Goal: Task Accomplishment & Management: Manage account settings

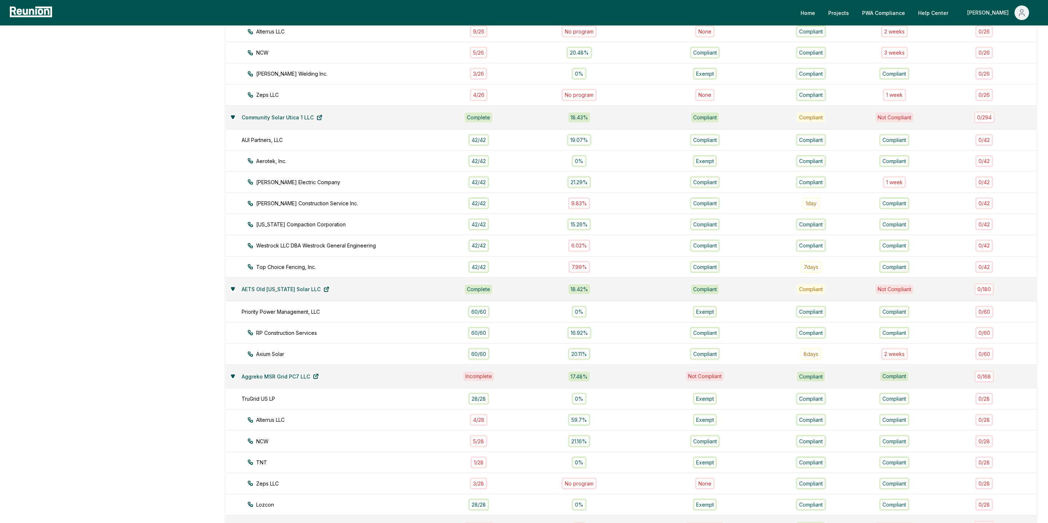
scroll to position [302, 0]
click at [901, 177] on div "1 week" at bounding box center [894, 183] width 23 height 12
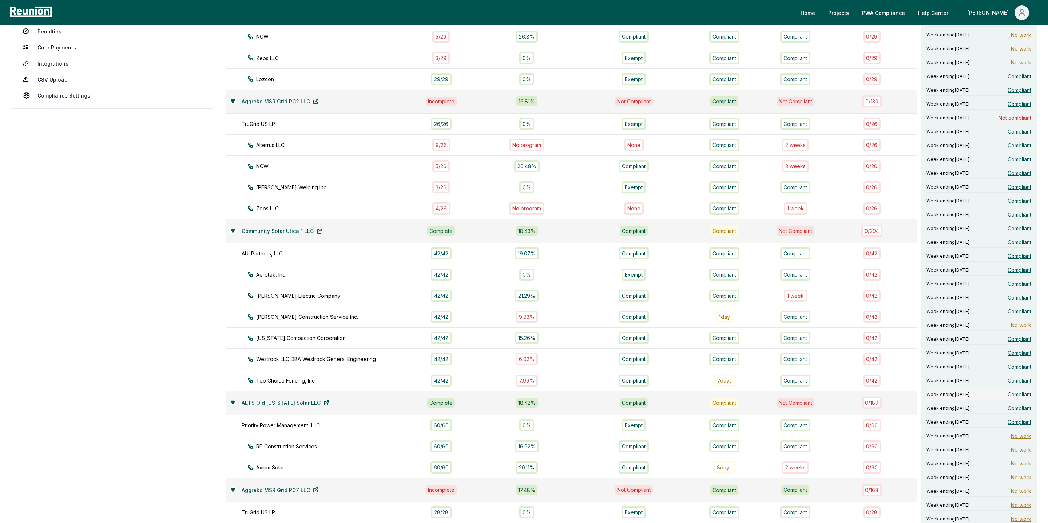
scroll to position [187, 0]
click at [1011, 116] on span "Not compliant" at bounding box center [1015, 120] width 33 height 8
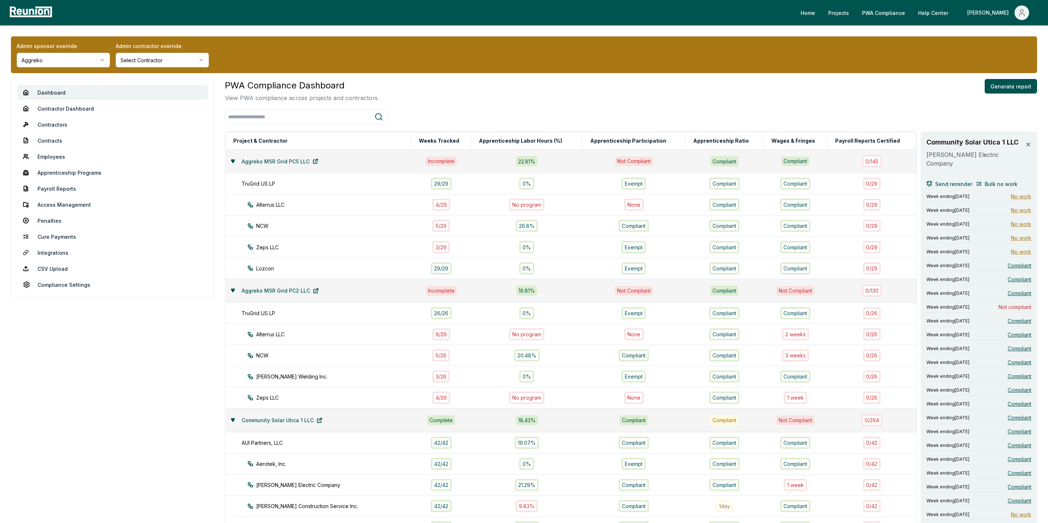
scroll to position [0, 0]
click at [1030, 148] on button at bounding box center [1029, 144] width 6 height 15
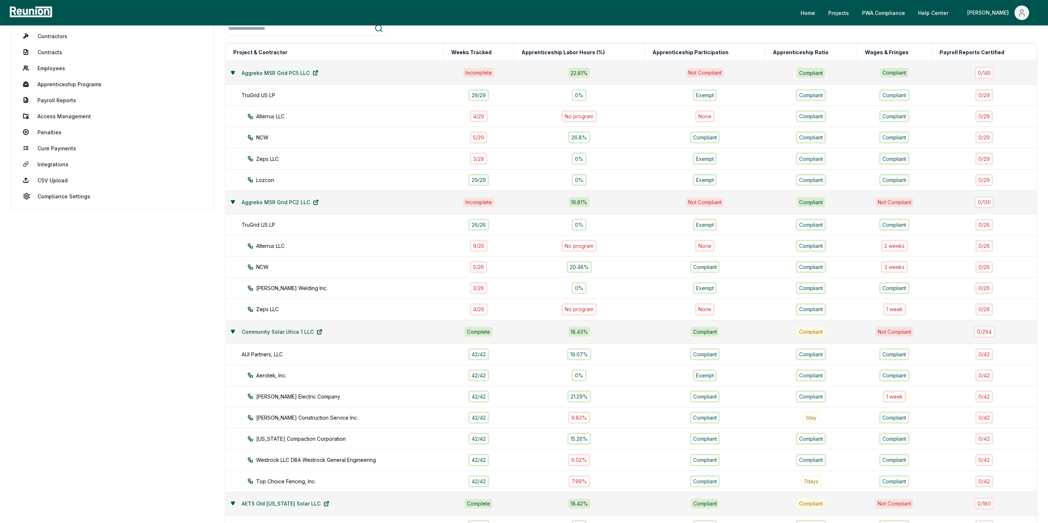
scroll to position [87, 0]
click at [48, 135] on link "Penalties" at bounding box center [112, 133] width 191 height 15
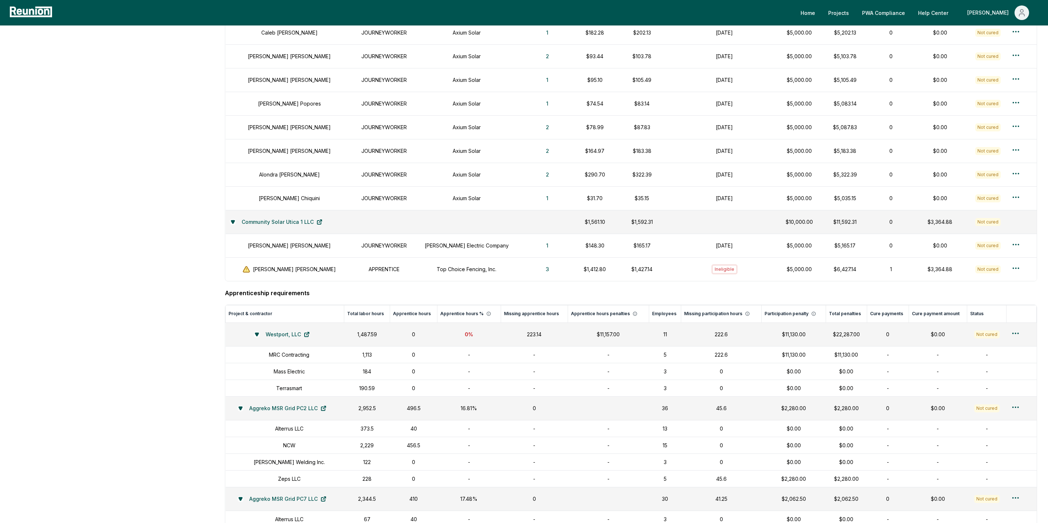
scroll to position [730, 0]
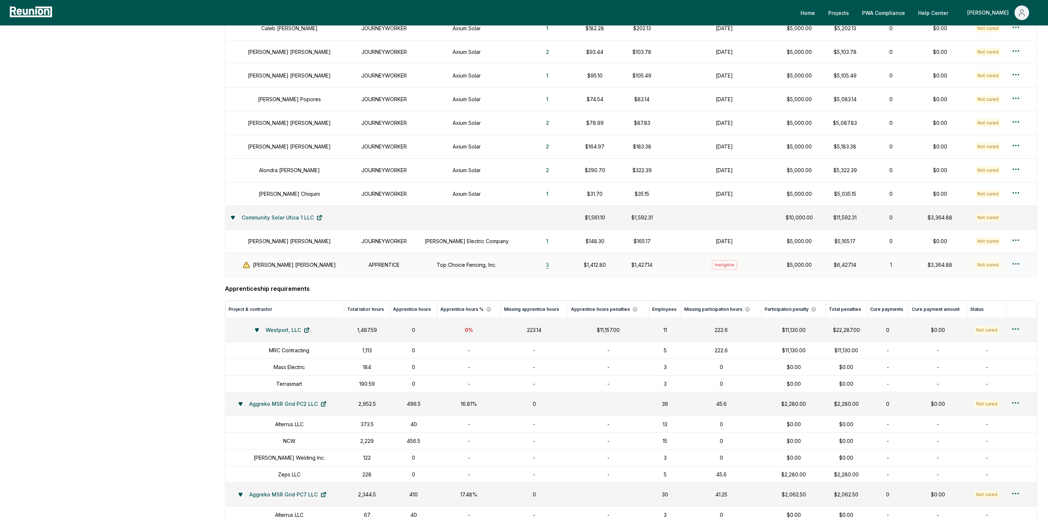
click at [540, 272] on button "3" at bounding box center [547, 265] width 15 height 15
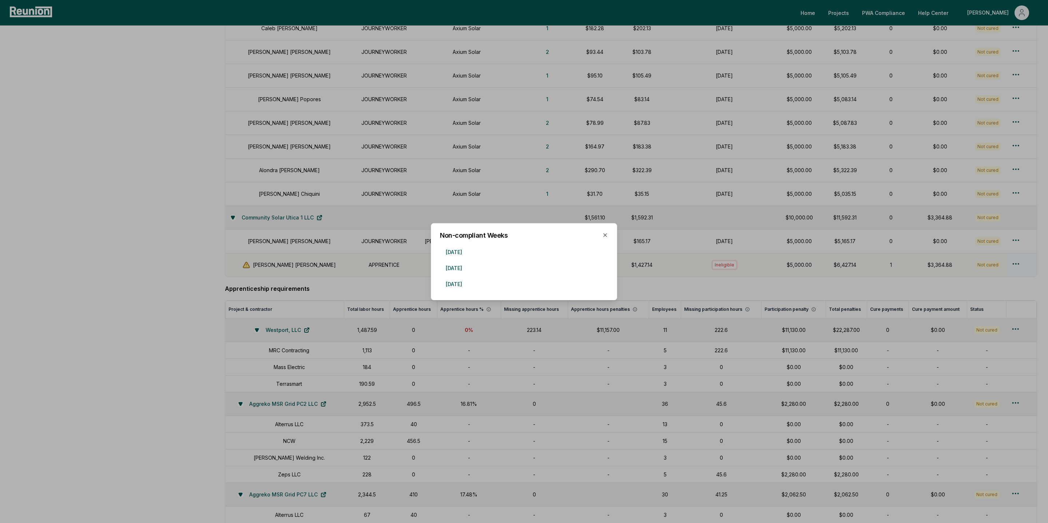
click at [388, 269] on div at bounding box center [524, 261] width 1048 height 523
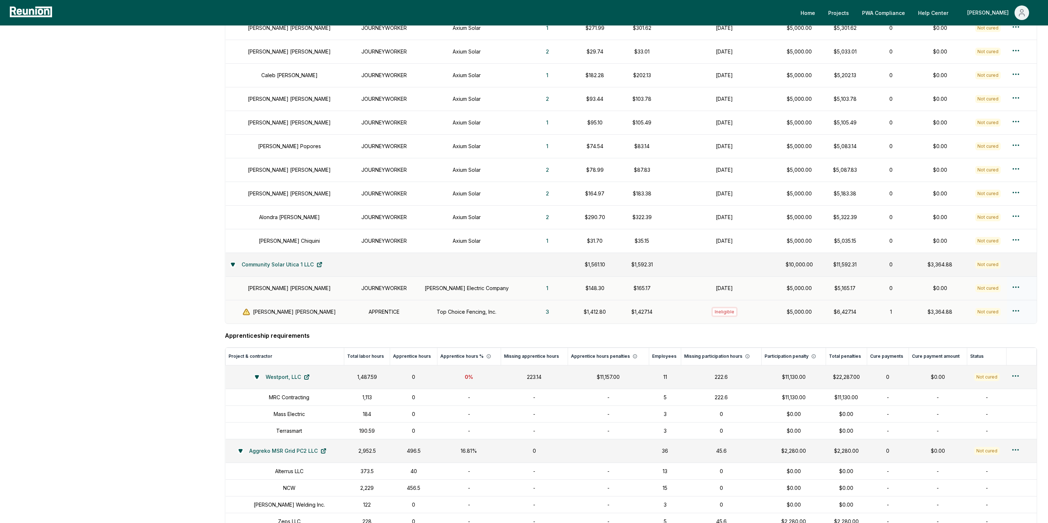
scroll to position [686, 0]
click at [1018, 292] on html "Please visit us on your desktop We're working on making our marketplace mobile-…" at bounding box center [524, 16] width 1048 height 1404
click at [1015, 292] on html "Please visit us on your desktop We're working on making our marketplace mobile-…" at bounding box center [524, 16] width 1048 height 1404
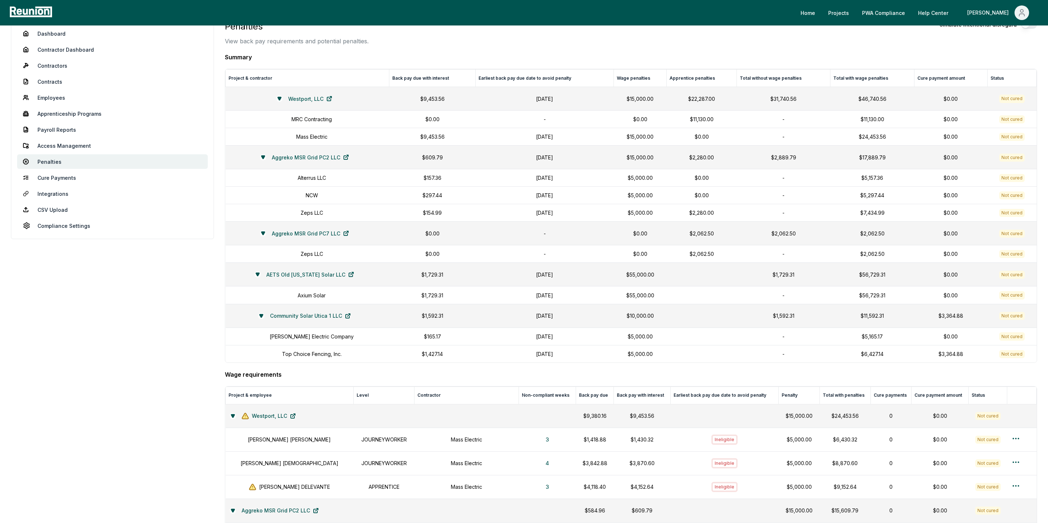
scroll to position [55, 0]
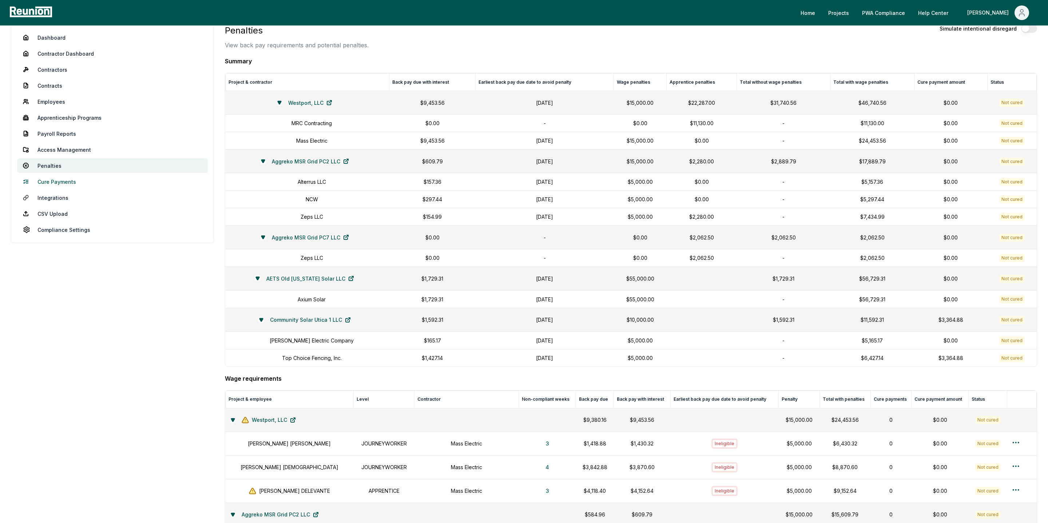
click at [58, 183] on link "Cure Payments" at bounding box center [112, 181] width 191 height 15
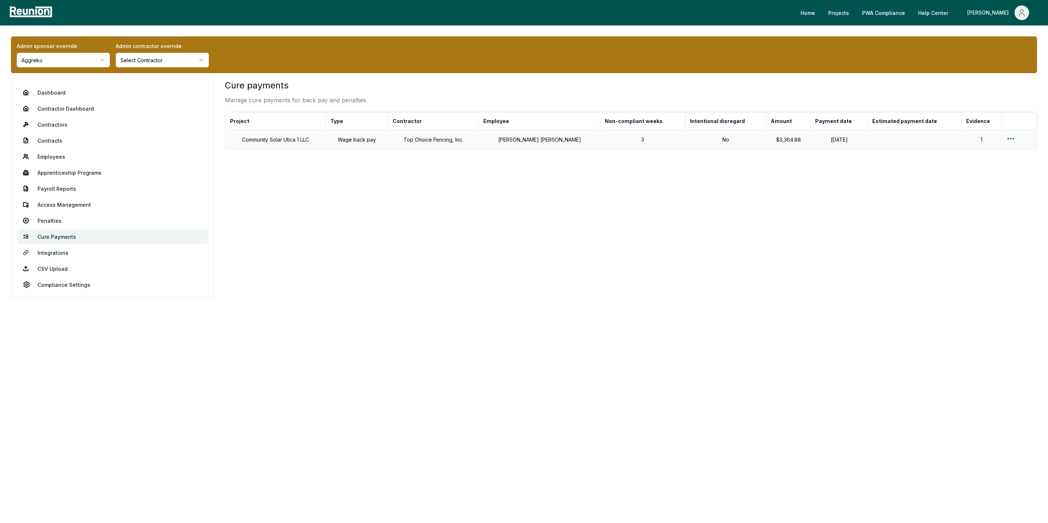
click at [1008, 138] on html "Please visit us on your desktop We're working on making our marketplace mobile-…" at bounding box center [524, 261] width 1048 height 523
click at [990, 167] on div "Edit cure payment" at bounding box center [1007, 168] width 69 height 12
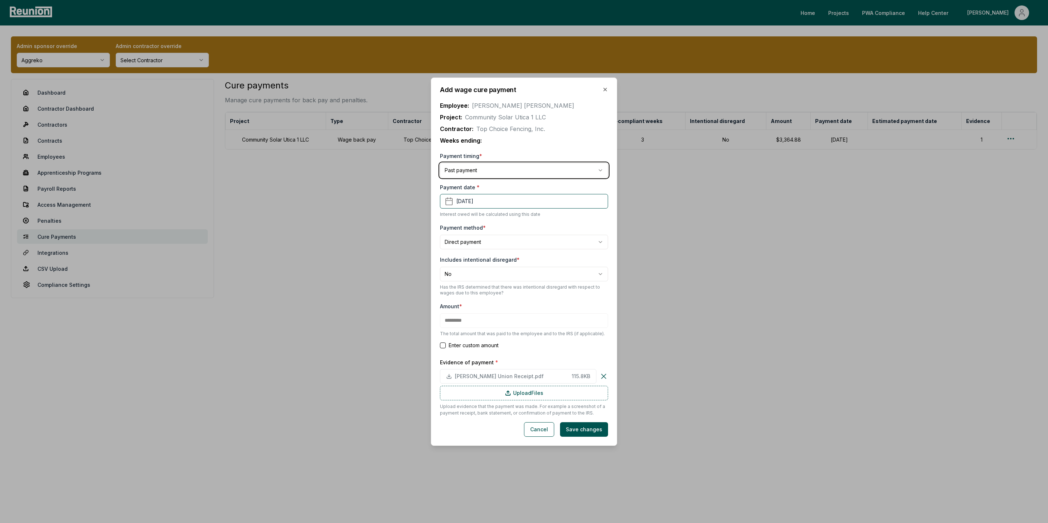
type input "*******"
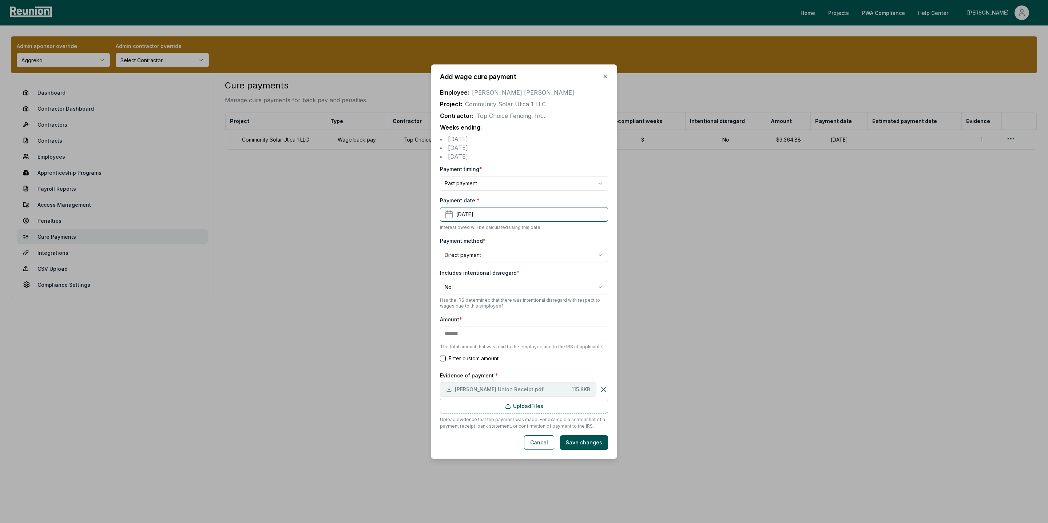
click at [561, 390] on span "Ernesto Laborers Union Receipt.pdf" at bounding box center [512, 389] width 114 height 8
click at [607, 76] on icon "button" at bounding box center [605, 77] width 6 height 6
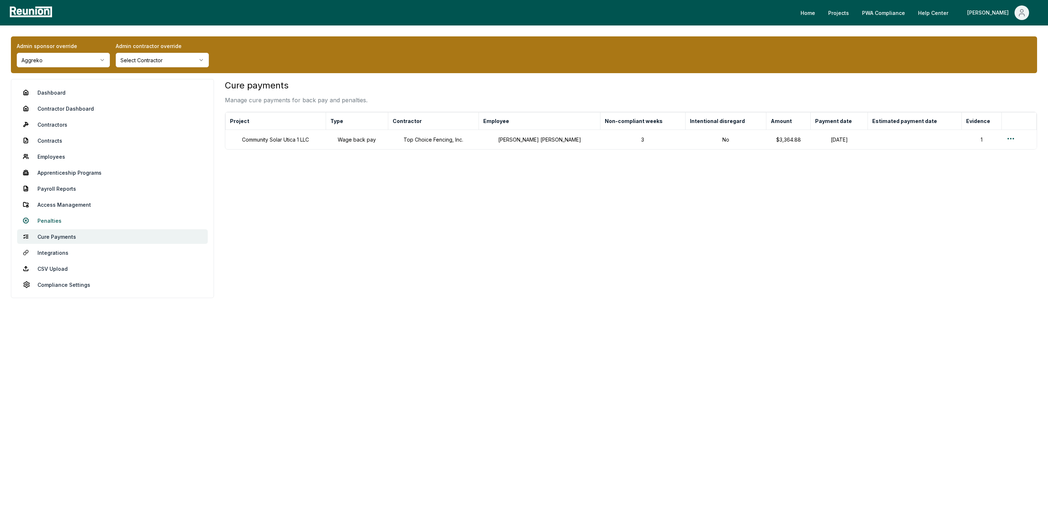
click at [57, 223] on link "Penalties" at bounding box center [112, 220] width 191 height 15
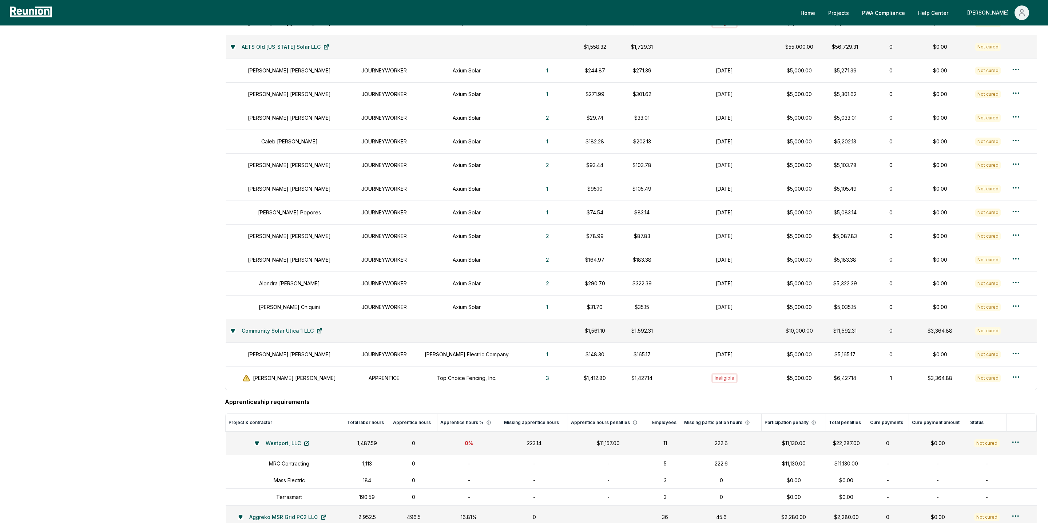
scroll to position [617, 0]
click at [540, 386] on button "3" at bounding box center [547, 378] width 15 height 15
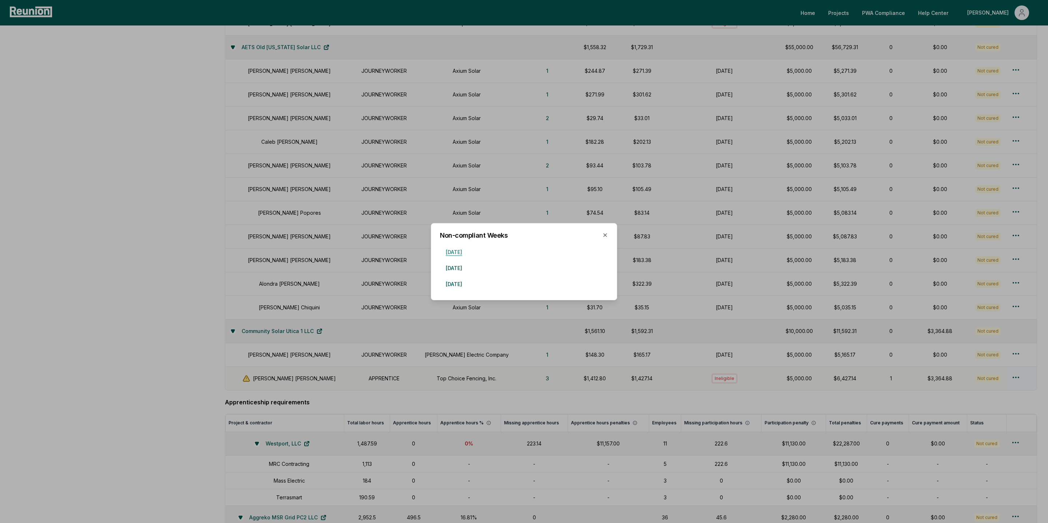
click at [468, 253] on button "November 3, 2024" at bounding box center [454, 252] width 28 height 15
click at [465, 269] on button "November 10, 2024" at bounding box center [454, 268] width 28 height 15
click at [606, 235] on icon "button" at bounding box center [605, 235] width 6 height 6
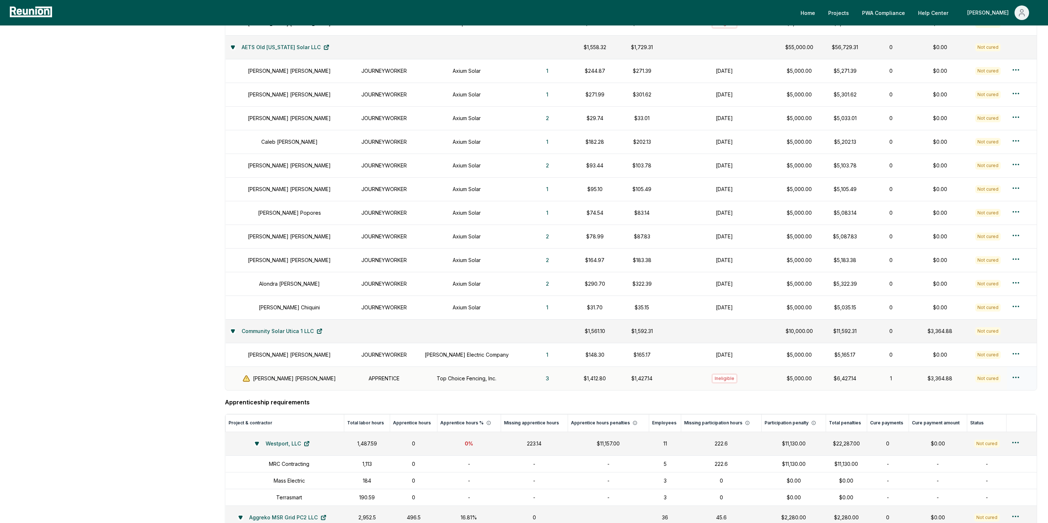
click at [1017, 384] on html "Please visit us on your desktop We're working on making our marketplace mobile-…" at bounding box center [524, 85] width 1048 height 1404
click at [1001, 416] on div "Create wage cure payment" at bounding box center [1007, 418] width 69 height 20
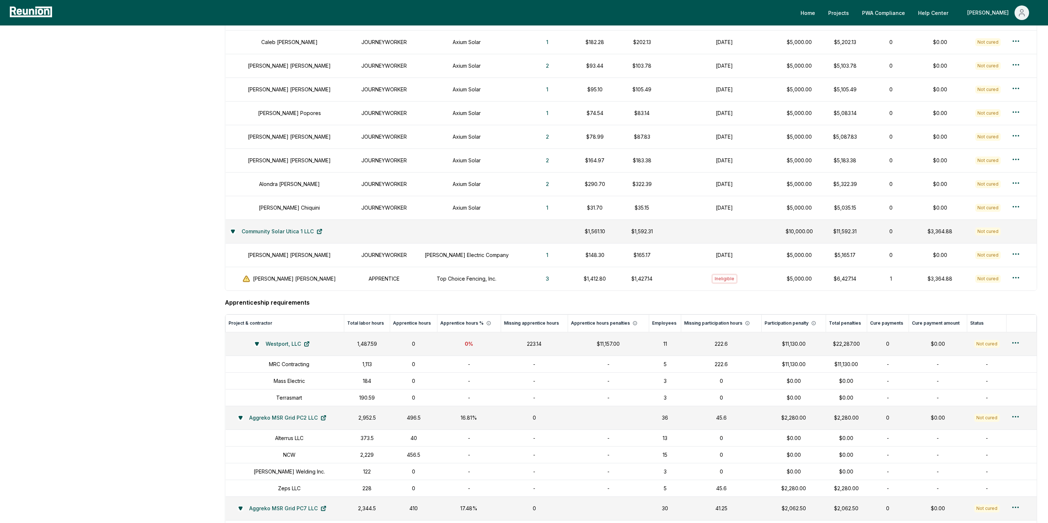
scroll to position [714, 0]
click at [540, 286] on button "3" at bounding box center [547, 281] width 15 height 15
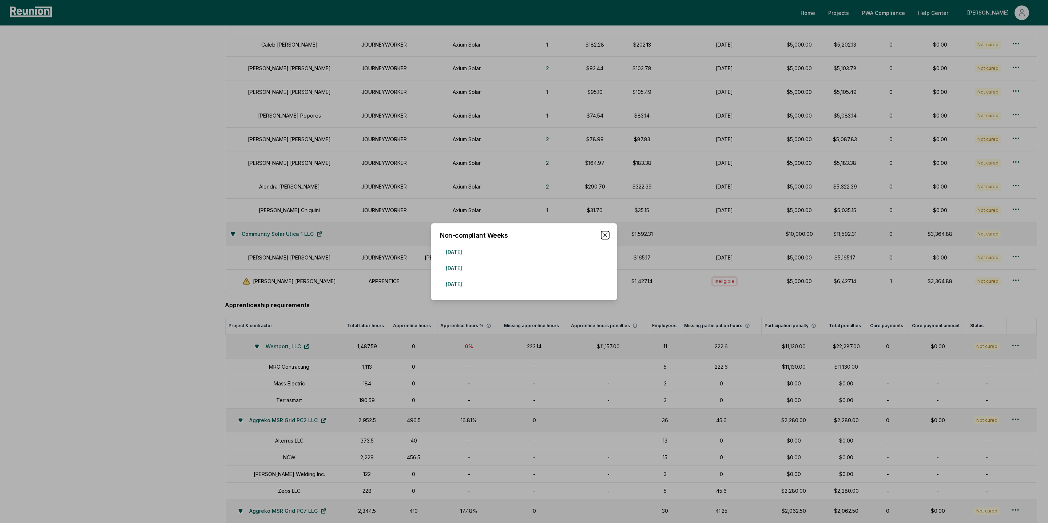
click at [604, 237] on icon "button" at bounding box center [605, 235] width 6 height 6
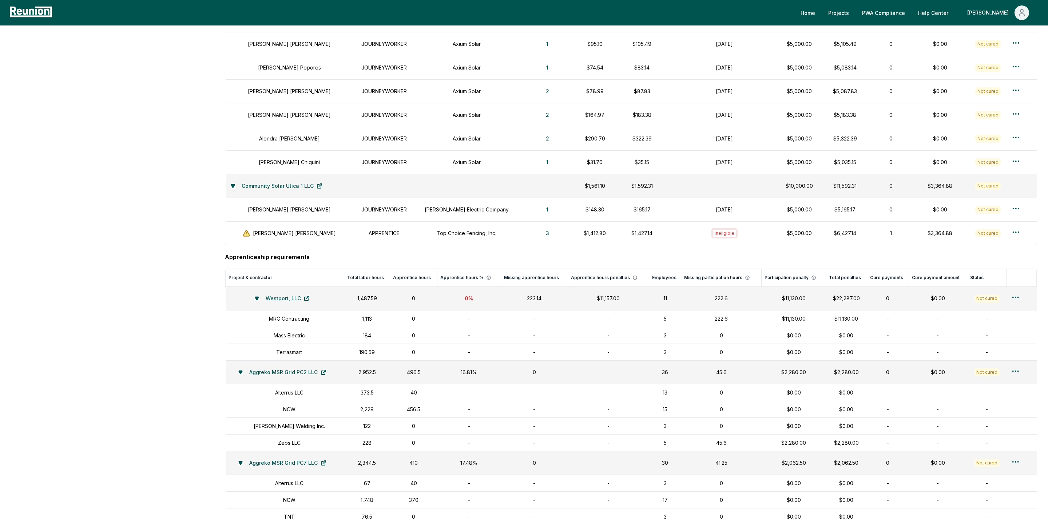
scroll to position [764, 0]
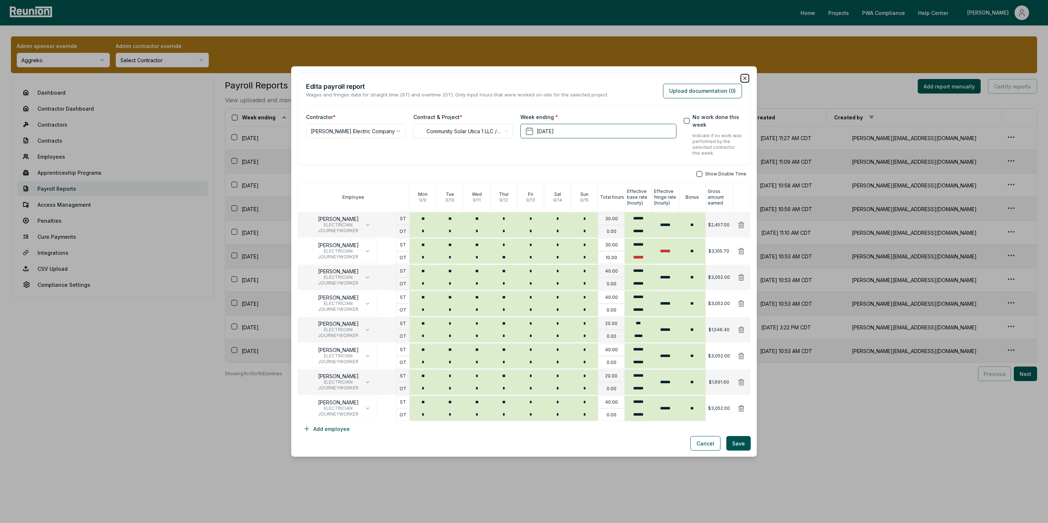
click at [742, 78] on icon "button" at bounding box center [745, 78] width 6 height 6
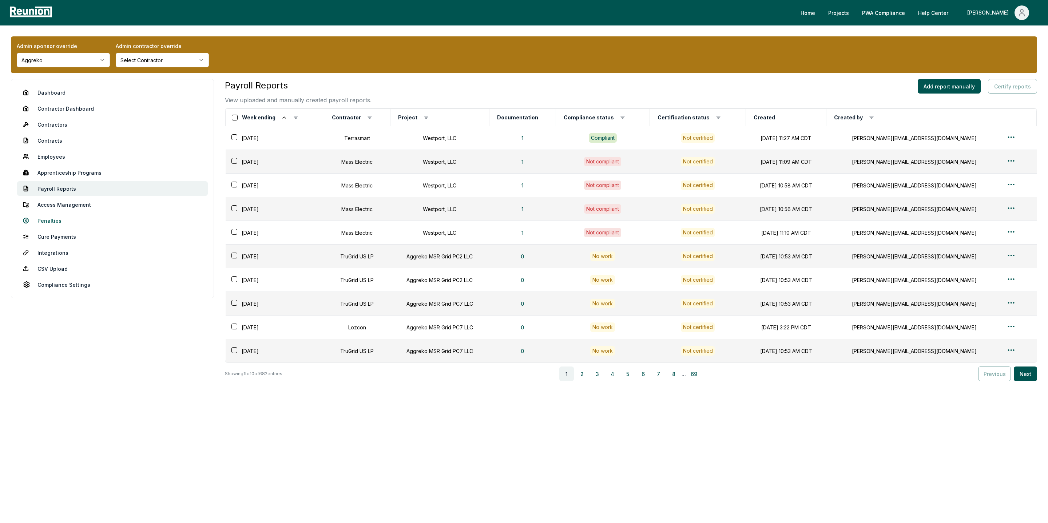
click at [40, 221] on link "Penalties" at bounding box center [112, 220] width 191 height 15
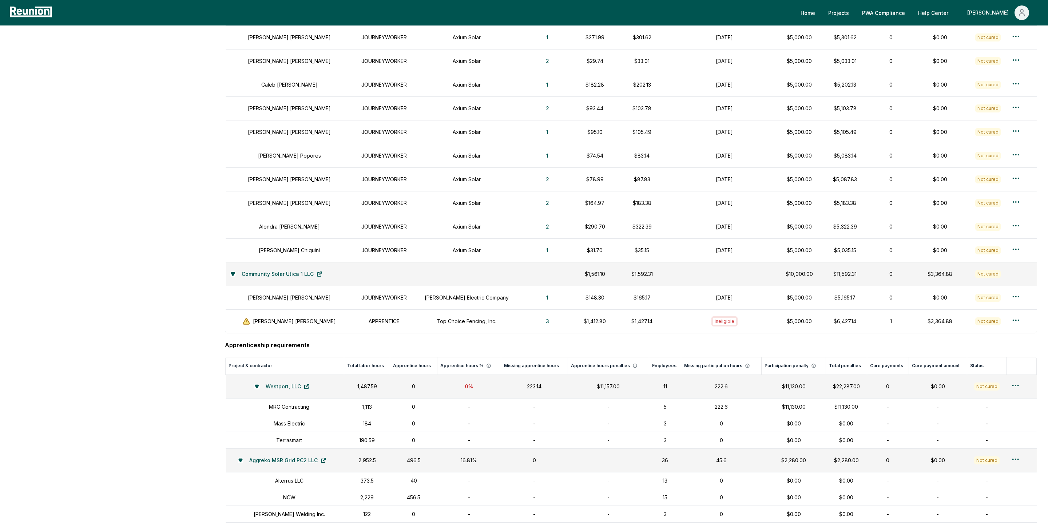
scroll to position [677, 0]
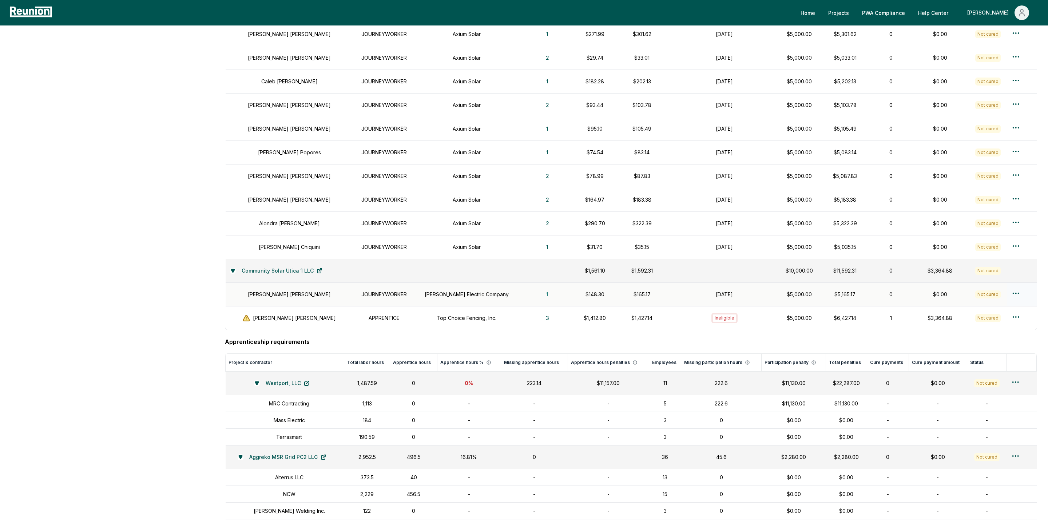
click at [540, 299] on button "1" at bounding box center [547, 294] width 14 height 15
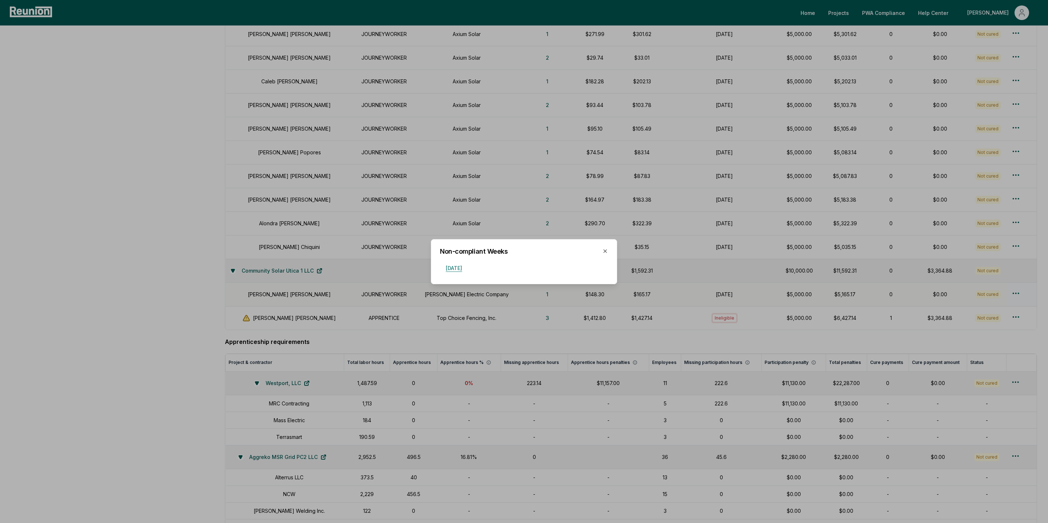
click at [468, 271] on button "September 15, 2024" at bounding box center [454, 268] width 28 height 15
click at [609, 252] on div "Non-compliant Weeks September 15, 2024 Close" at bounding box center [524, 261] width 186 height 45
click at [607, 250] on icon "button" at bounding box center [605, 251] width 6 height 6
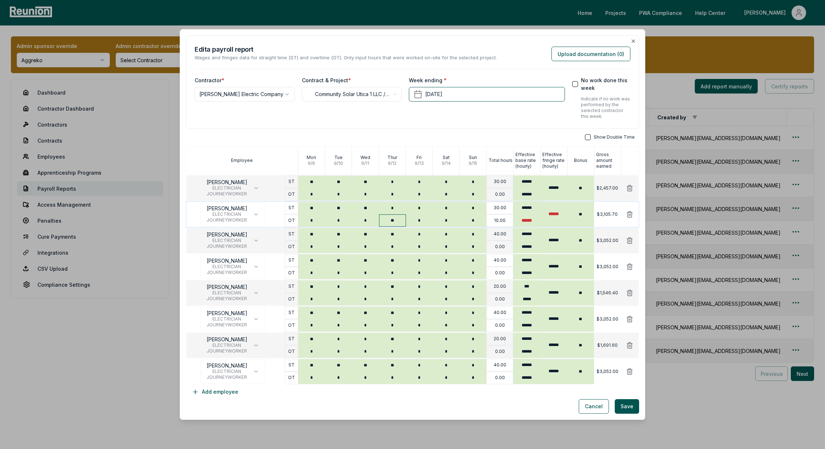
click at [394, 215] on input "**" at bounding box center [392, 220] width 27 height 12
click at [396, 219] on input "**" at bounding box center [392, 220] width 27 height 12
type input "*"
click at [398, 206] on input "*" at bounding box center [392, 208] width 27 height 12
type input "**"
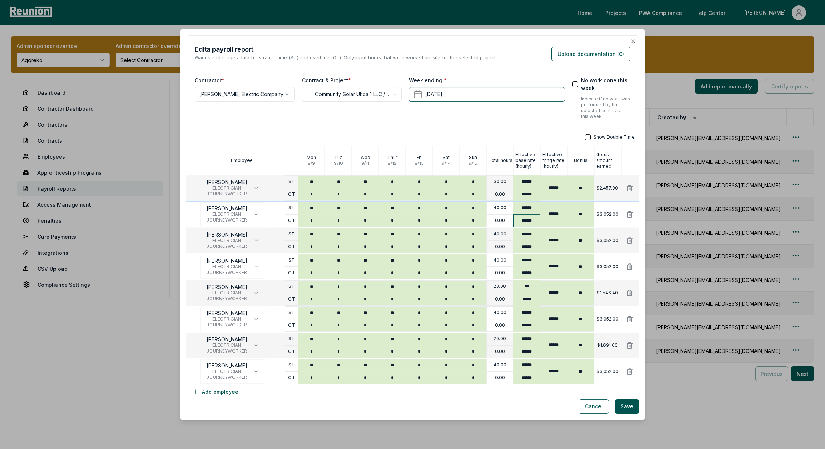
click at [531, 222] on input "******" at bounding box center [527, 220] width 27 height 13
type input "******"
click at [627, 409] on button "Save" at bounding box center [627, 406] width 24 height 15
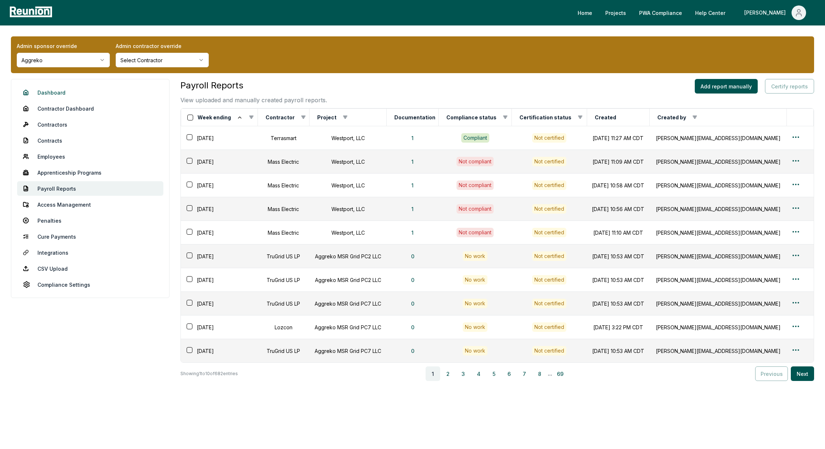
click at [56, 92] on link "Dashboard" at bounding box center [90, 92] width 146 height 15
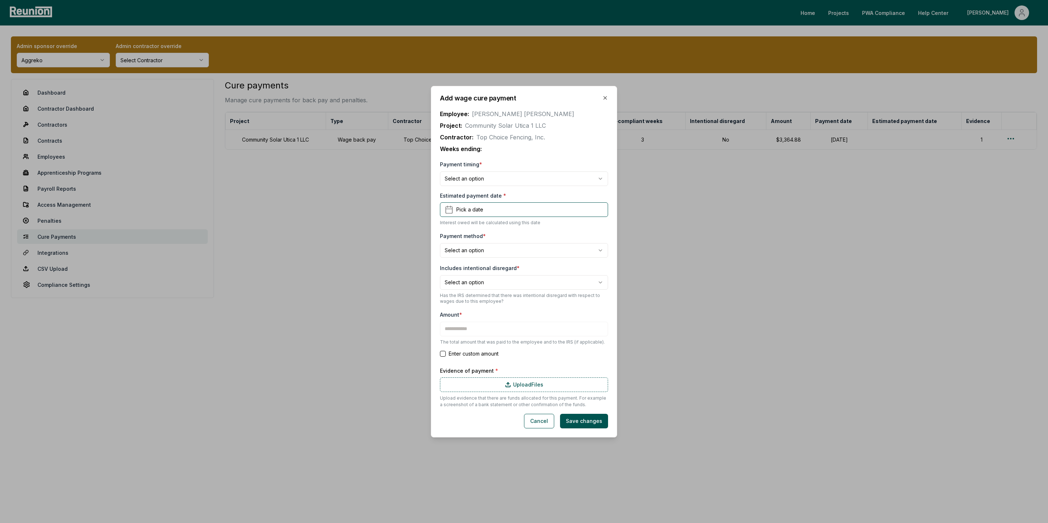
click at [468, 178] on body "**********" at bounding box center [524, 261] width 1048 height 523
type input "*********"
select select "**********"
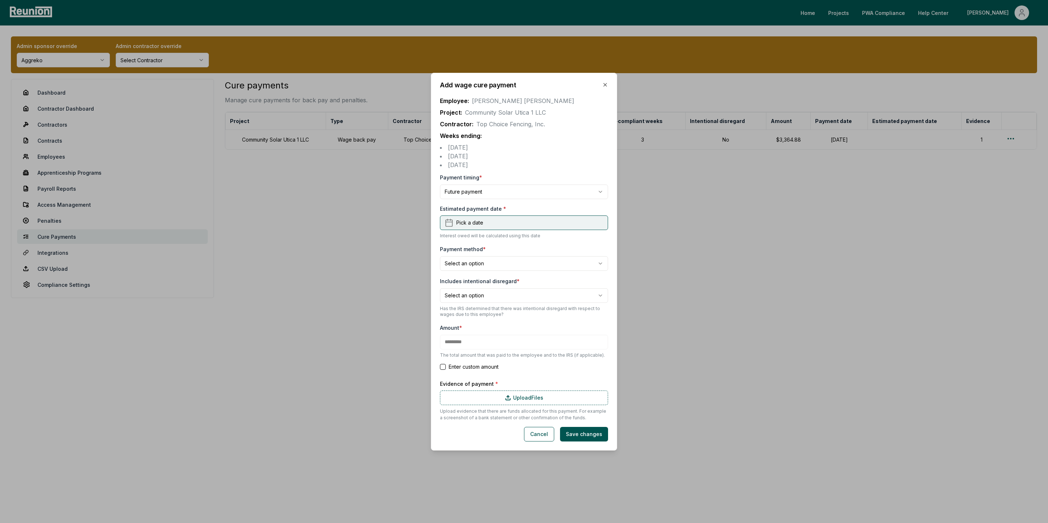
click at [487, 221] on button "Pick a date" at bounding box center [524, 222] width 168 height 15
click at [457, 313] on td "21" at bounding box center [451, 319] width 13 height 13
click at [524, 261] on tr "Su Mo Tu We Th Fr Sa" at bounding box center [491, 258] width 92 height 8
click at [528, 270] on button "6" at bounding box center [529, 271] width 13 height 13
click at [440, 369] on button "Enter custom amount" at bounding box center [443, 367] width 6 height 6
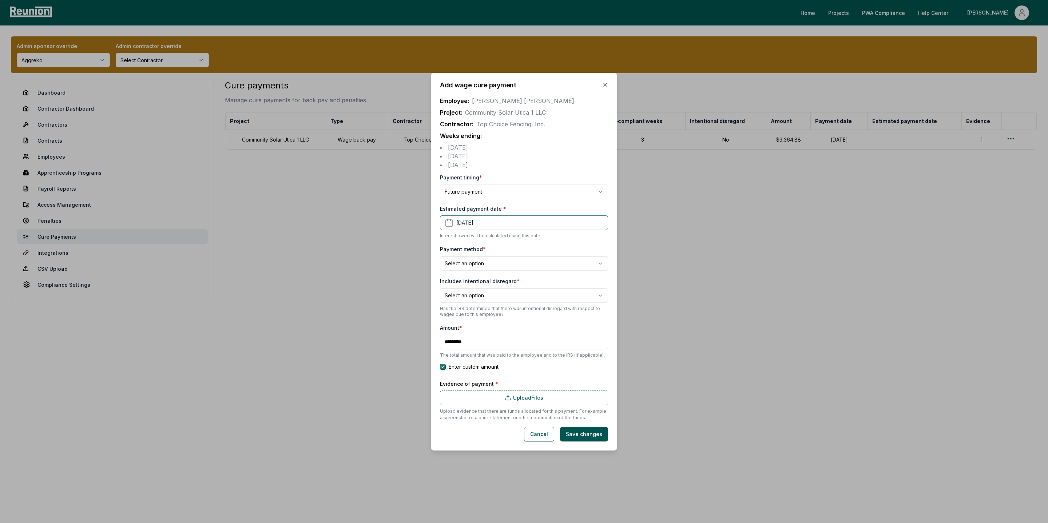
click at [440, 369] on button "Enter custom amount" at bounding box center [443, 367] width 6 height 6
type input "*********"
click at [608, 81] on div "**********" at bounding box center [524, 262] width 186 height 378
click at [605, 84] on icon "button" at bounding box center [605, 84] width 3 height 3
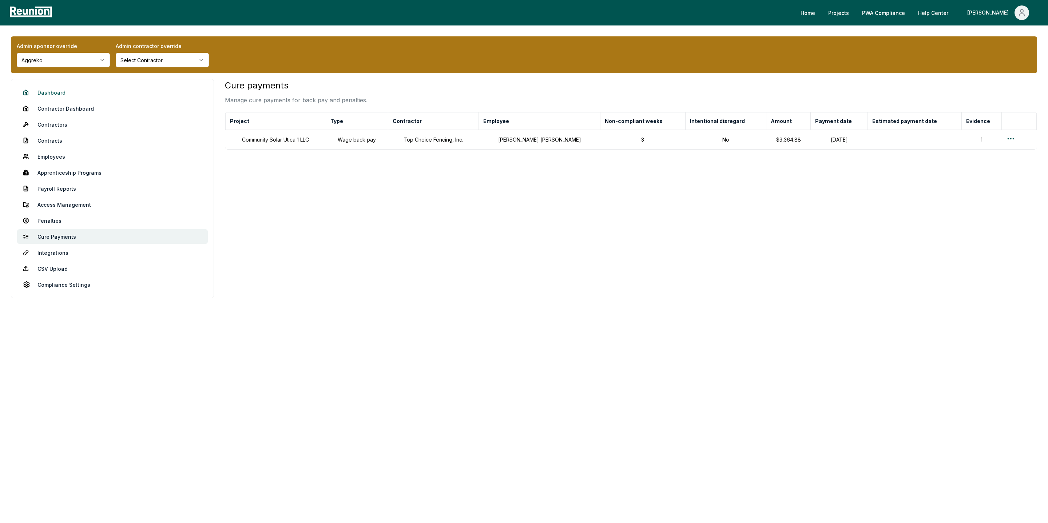
click at [63, 94] on link "Dashboard" at bounding box center [112, 92] width 191 height 15
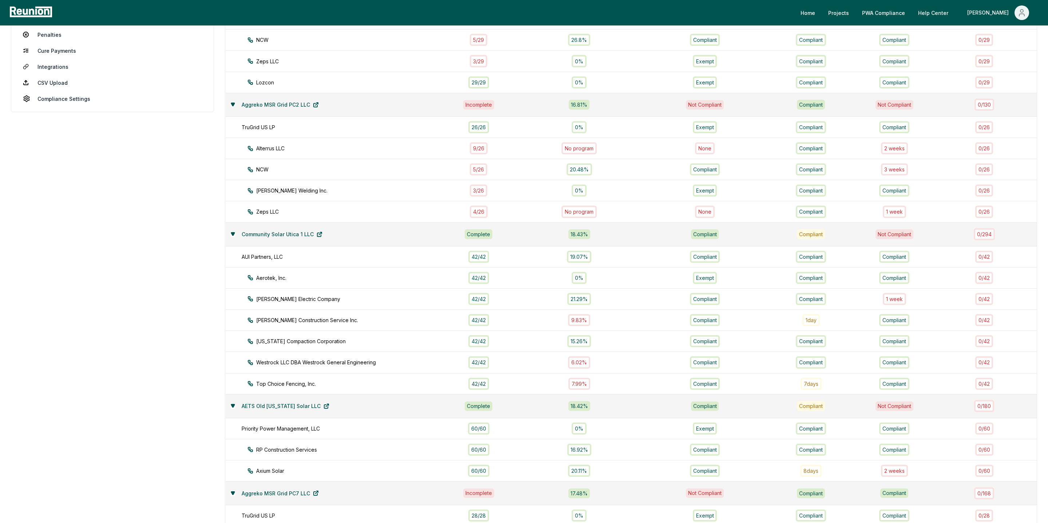
scroll to position [189, 0]
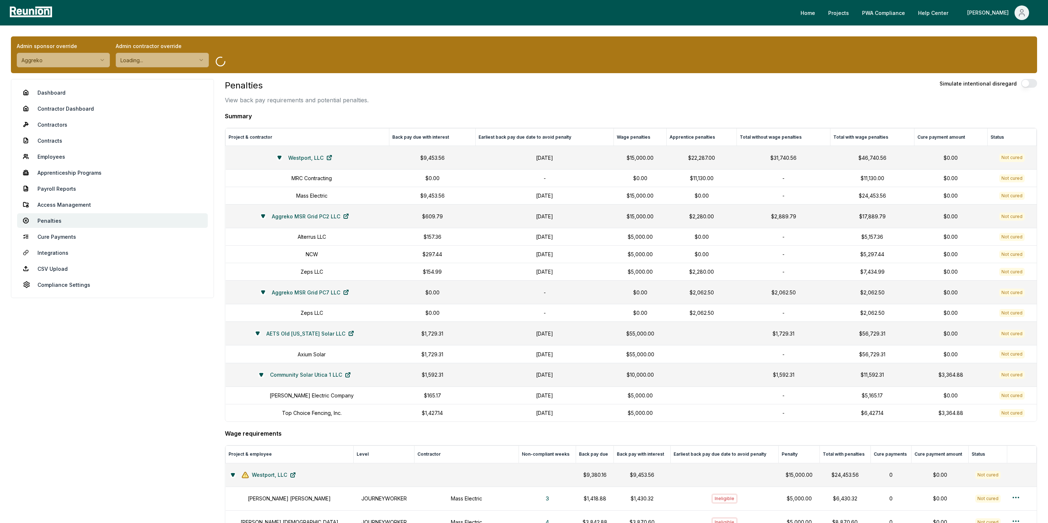
scroll to position [764, 0]
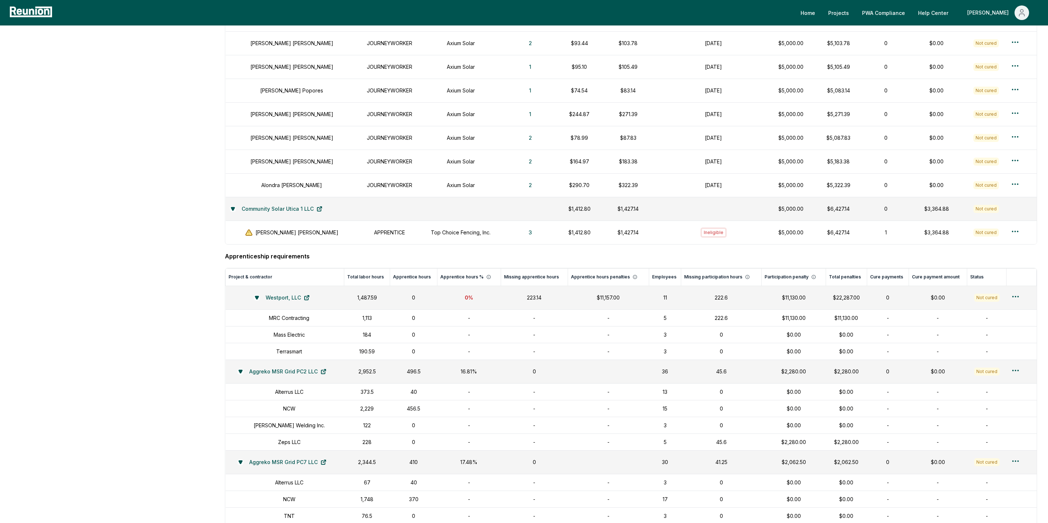
scroll to position [721, 0]
click at [529, 241] on button "3" at bounding box center [530, 233] width 15 height 15
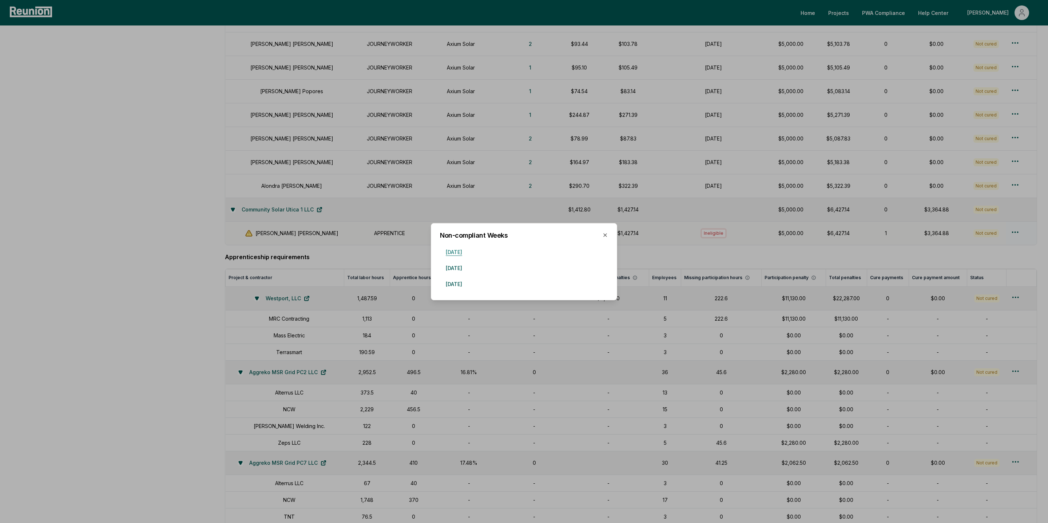
click at [468, 251] on button "November 3, 2024" at bounding box center [454, 252] width 28 height 15
click at [468, 250] on button "November 3, 2024" at bounding box center [454, 252] width 28 height 15
click at [604, 235] on icon "button" at bounding box center [605, 235] width 3 height 3
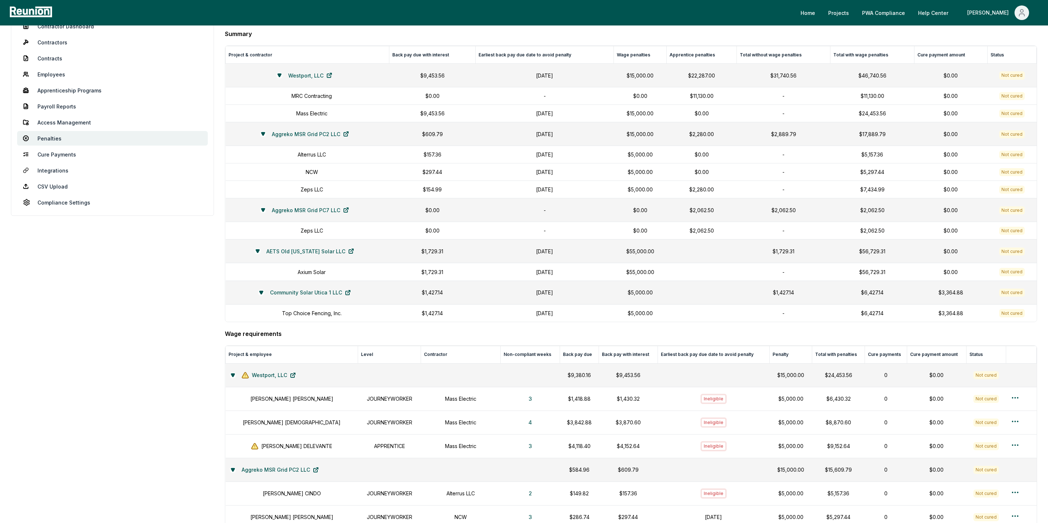
scroll to position [82, 0]
click at [60, 155] on link "Cure Payments" at bounding box center [112, 154] width 191 height 15
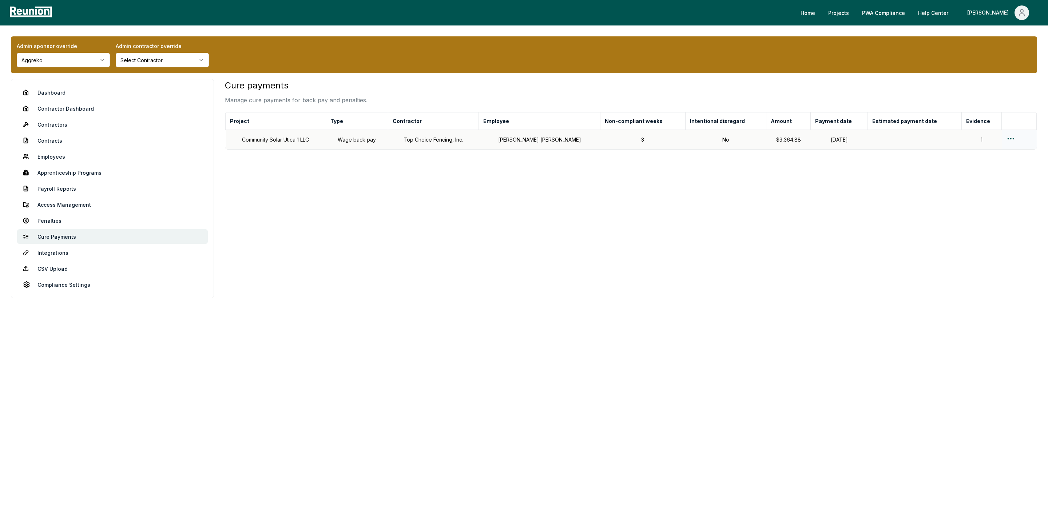
click at [1009, 140] on html "Please visit us on your desktop We're working on making our marketplace mobile-…" at bounding box center [524, 261] width 1048 height 523
click at [995, 169] on div "Edit cure payment" at bounding box center [1007, 168] width 69 height 12
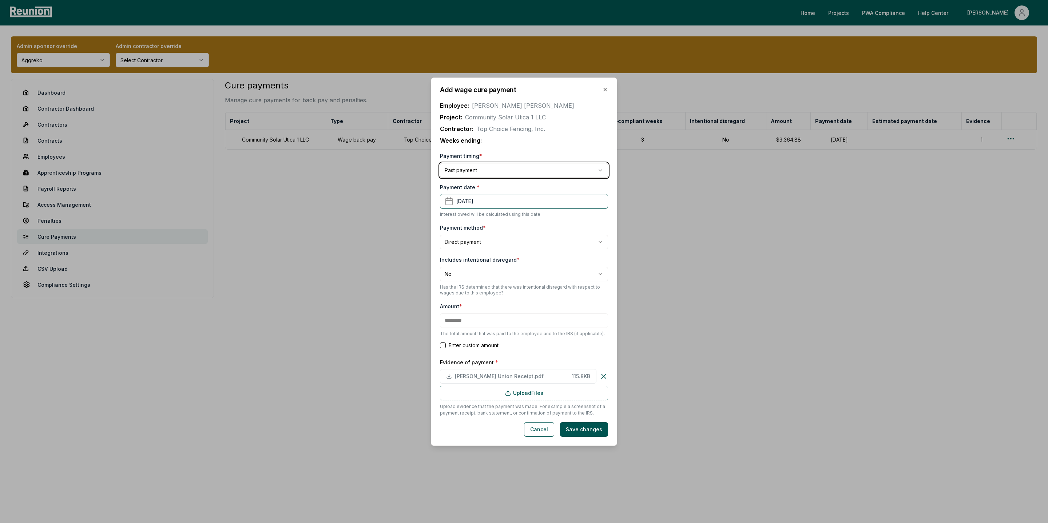
type input "*******"
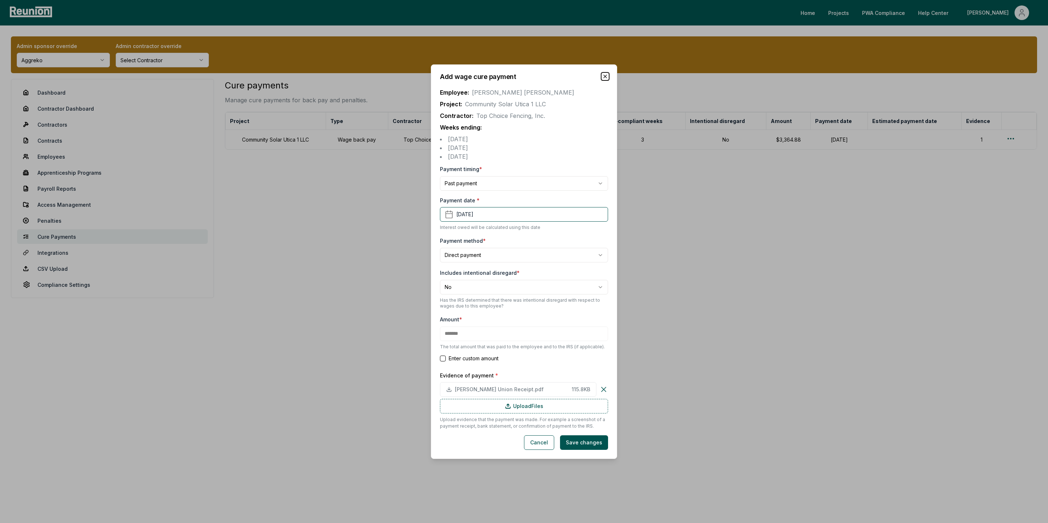
click at [607, 74] on icon "button" at bounding box center [605, 77] width 6 height 6
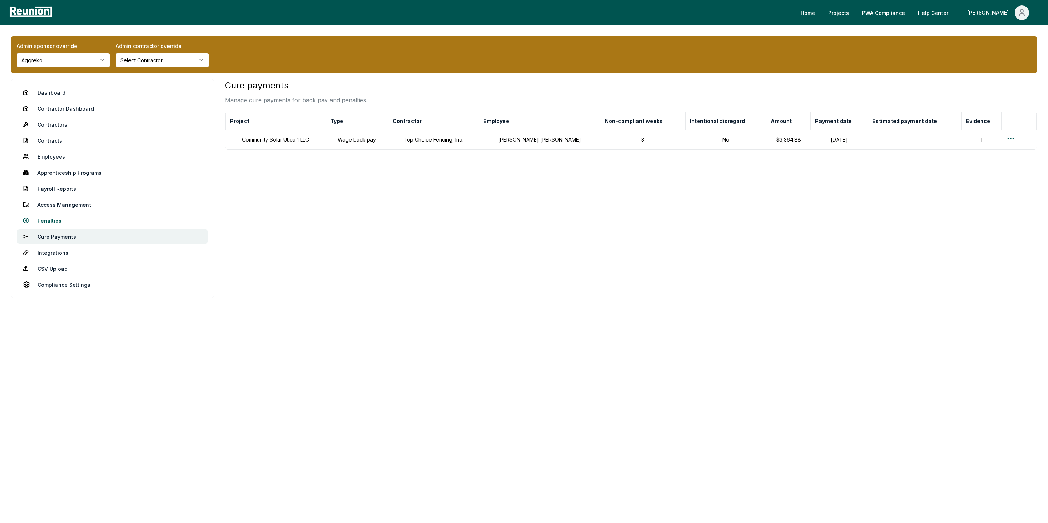
click at [45, 217] on link "Penalties" at bounding box center [112, 220] width 191 height 15
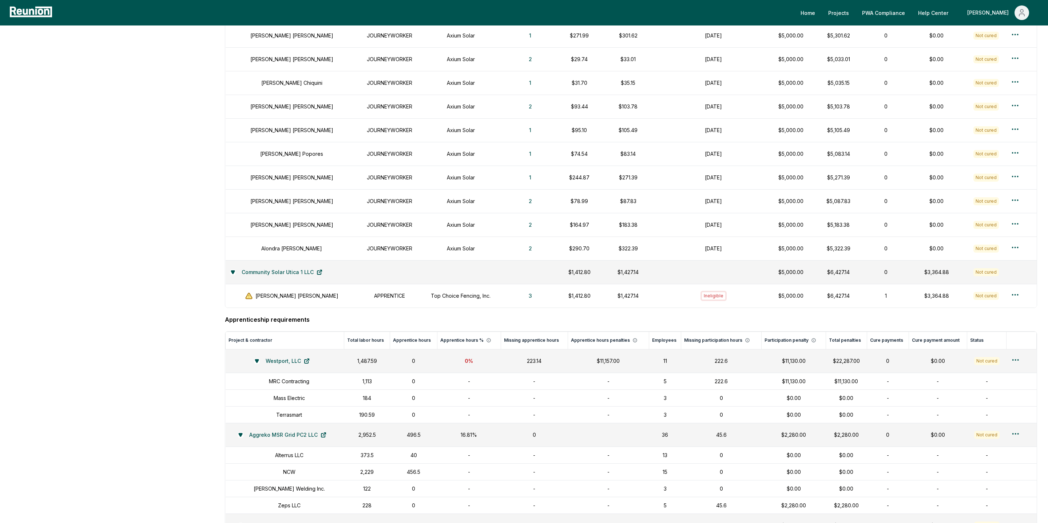
scroll to position [662, 0]
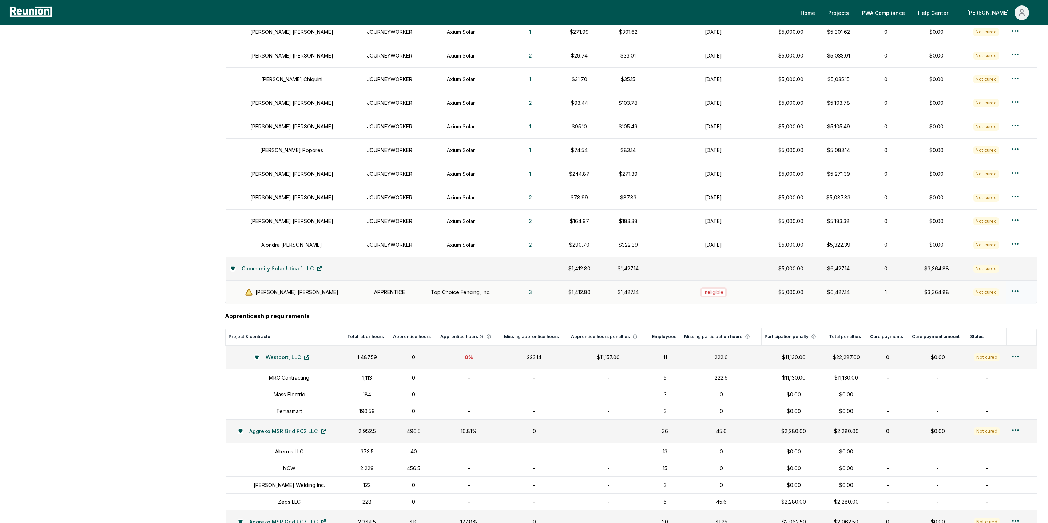
click at [1014, 297] on html "Please visit us on your desktop We're working on making our marketplace mobile-…" at bounding box center [524, 19] width 1048 height 1363
click at [989, 347] on div "Create penalty cure payment" at bounding box center [1007, 350] width 69 height 20
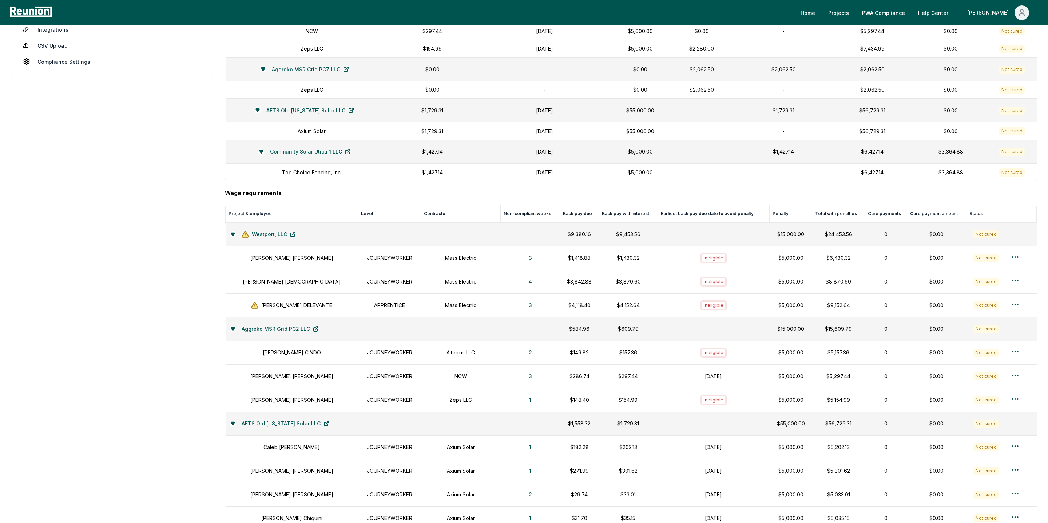
scroll to position [0, 0]
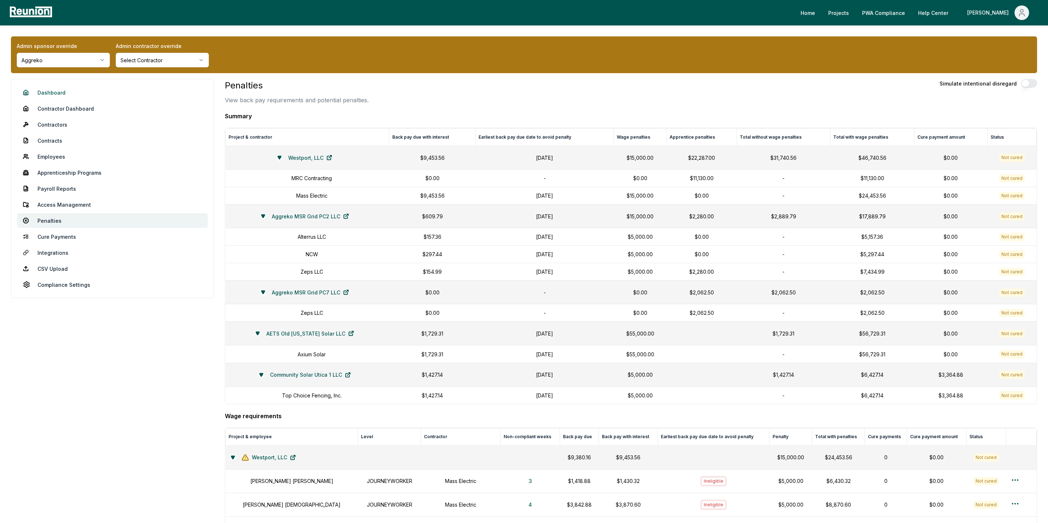
click at [53, 92] on link "Dashboard" at bounding box center [112, 92] width 191 height 15
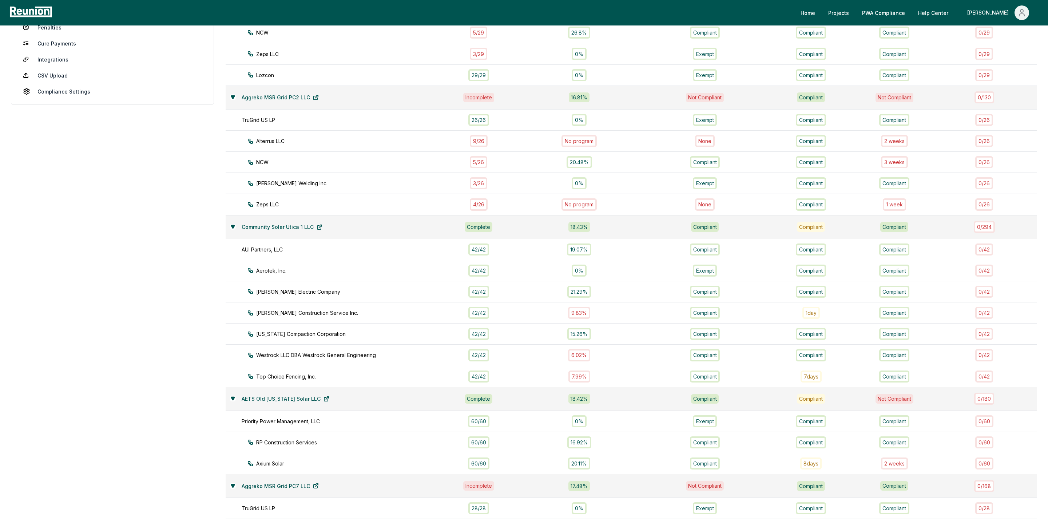
scroll to position [191, 0]
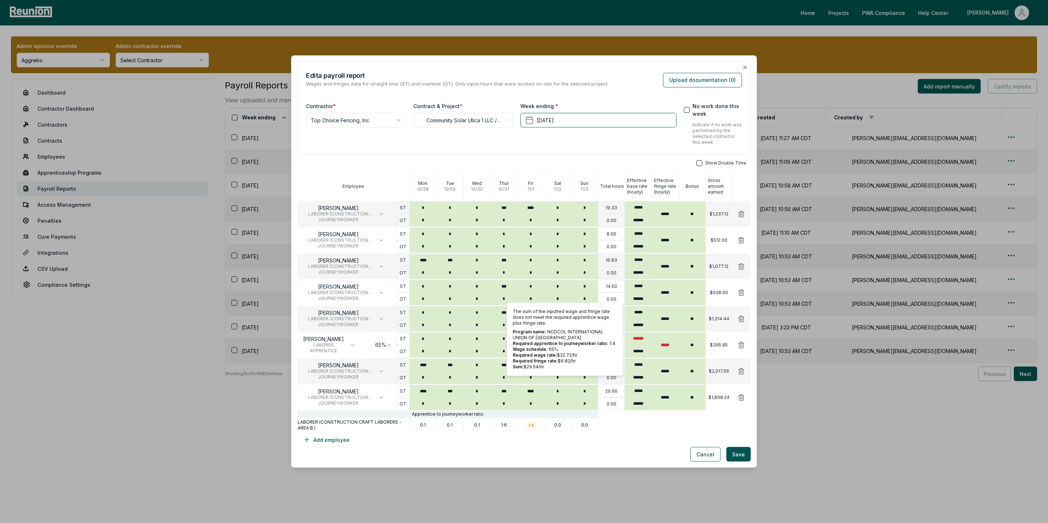
click at [502, 435] on div "Show Double Time Employee [DATE] [DATE] [DATE] [DATE] [DATE] [DATE] [DATE] Tota…" at bounding box center [523, 303] width 453 height 287
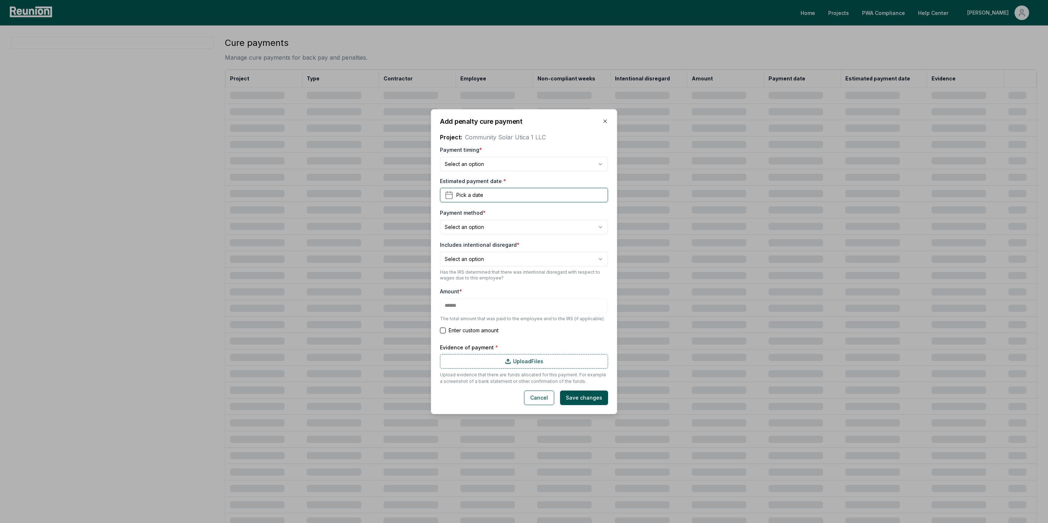
type input "****"
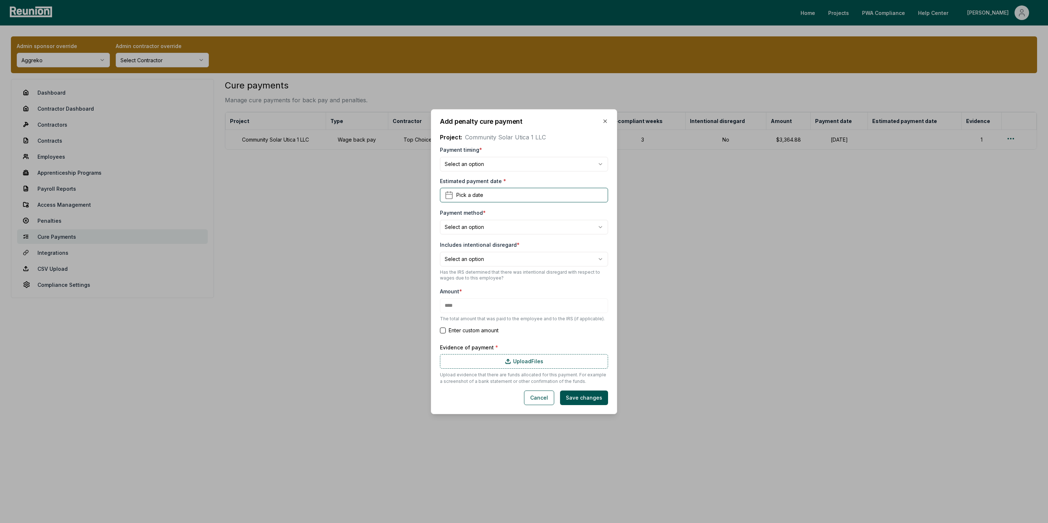
click at [508, 165] on body "**********" at bounding box center [524, 261] width 1048 height 523
click at [524, 154] on body "**********" at bounding box center [524, 261] width 1048 height 523
click at [468, 228] on body "**********" at bounding box center [524, 261] width 1048 height 523
click at [477, 212] on body "**********" at bounding box center [524, 261] width 1048 height 523
click at [536, 401] on button "Cancel" at bounding box center [539, 398] width 30 height 15
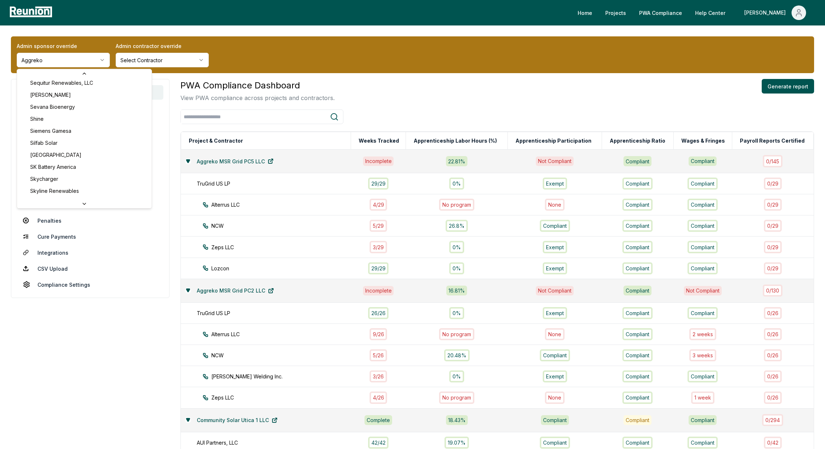
scroll to position [2727, 0]
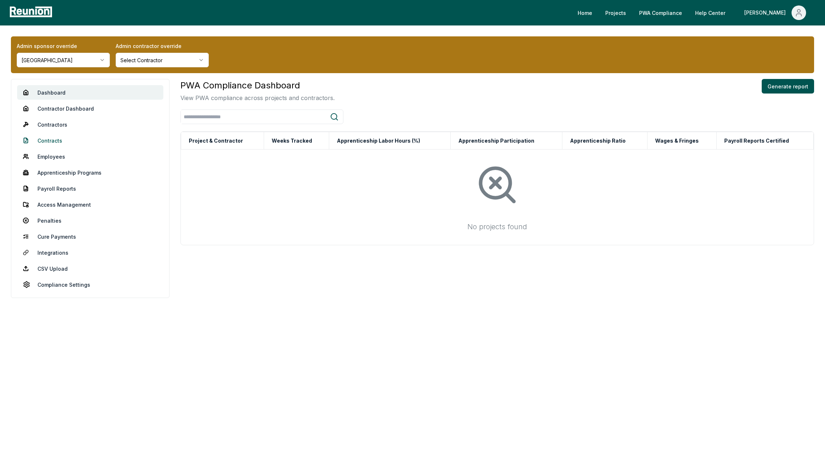
click at [53, 135] on link "Contracts" at bounding box center [90, 140] width 146 height 15
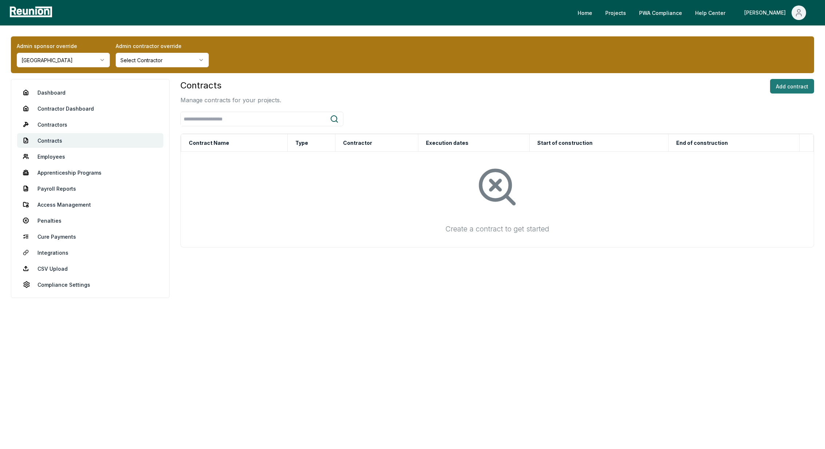
click at [793, 87] on button "Add contract" at bounding box center [792, 86] width 44 height 15
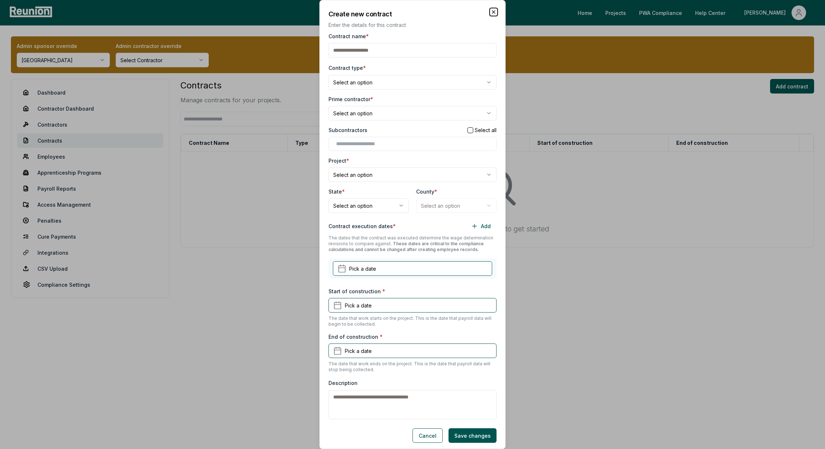
click at [491, 15] on icon "button" at bounding box center [494, 12] width 6 height 6
